Goal: Navigation & Orientation: Go to known website

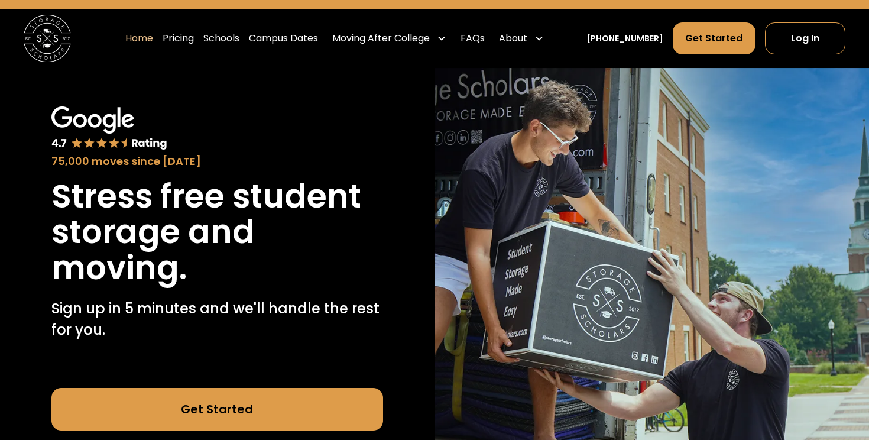
scroll to position [34, 0]
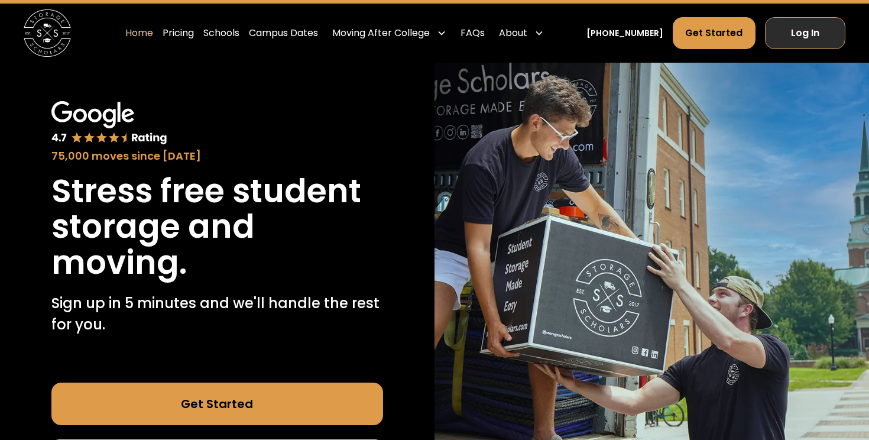
click at [792, 33] on link "Log In" at bounding box center [805, 33] width 80 height 32
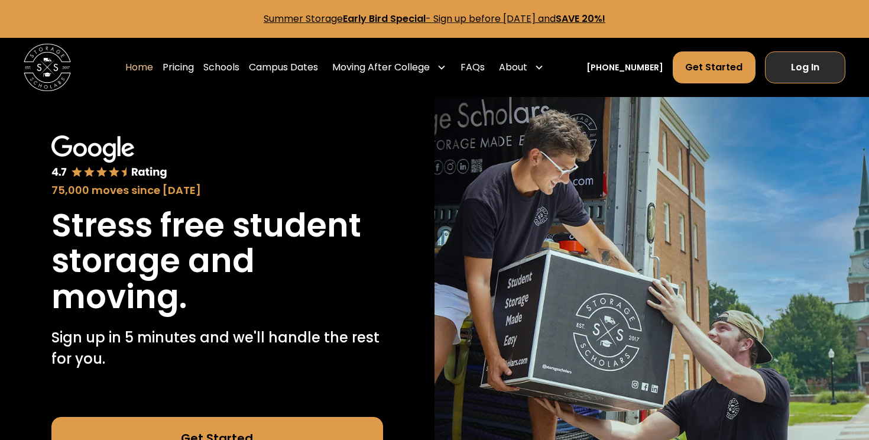
click at [840, 75] on link "Log In" at bounding box center [805, 67] width 80 height 32
click at [830, 70] on link "Log In" at bounding box center [805, 67] width 80 height 32
